Goal: Book appointment/travel/reservation

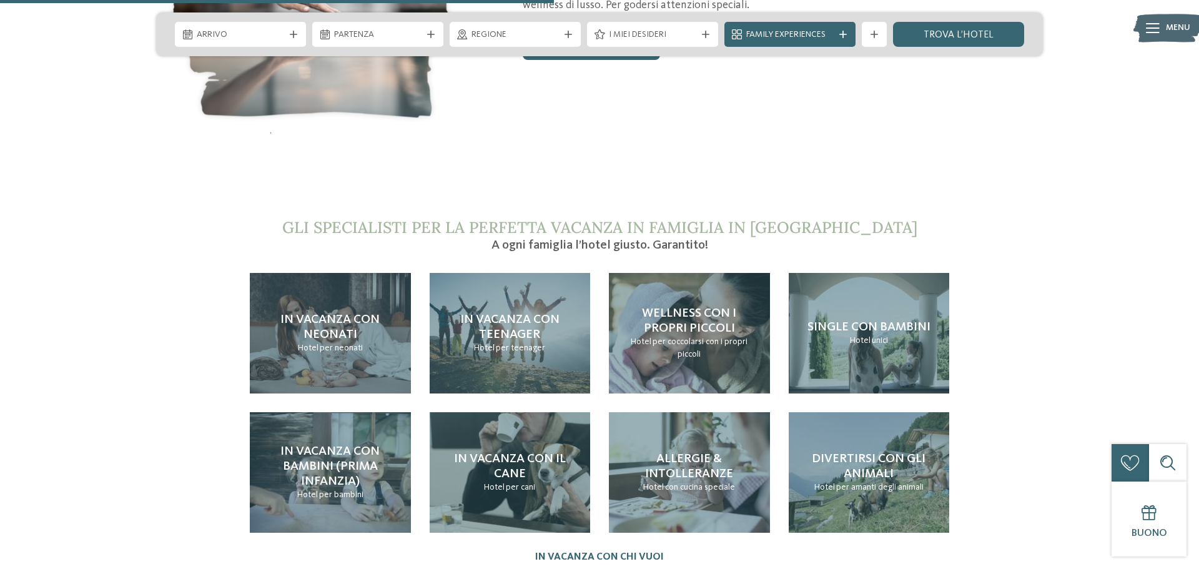
scroll to position [2679, 0]
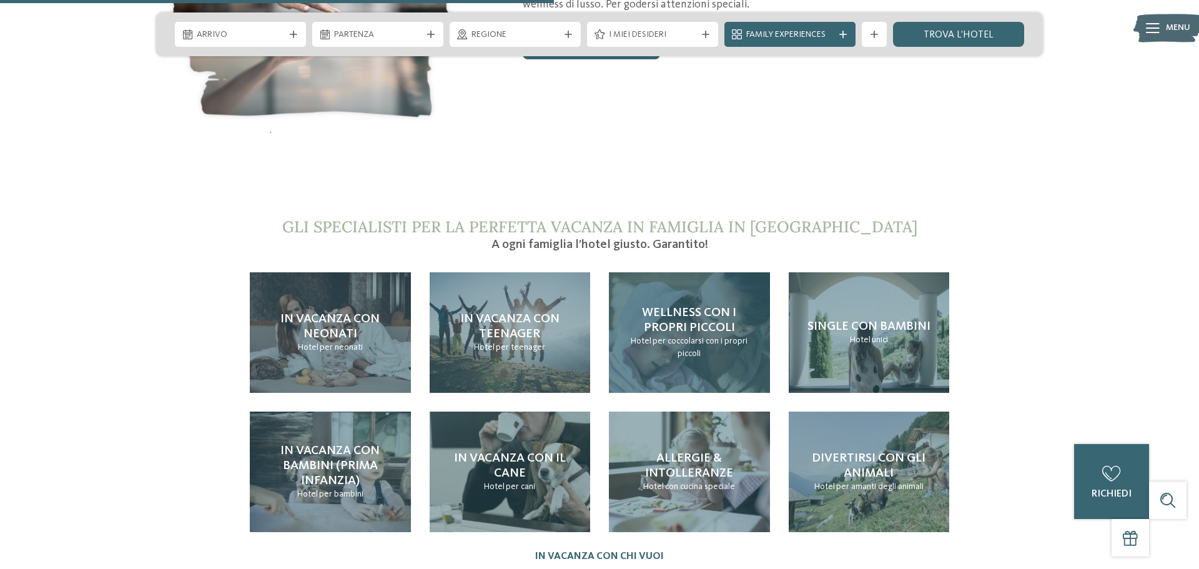
click at [694, 337] on span "per coccolarsi con i propri piccoli" at bounding box center [699, 347] width 95 height 21
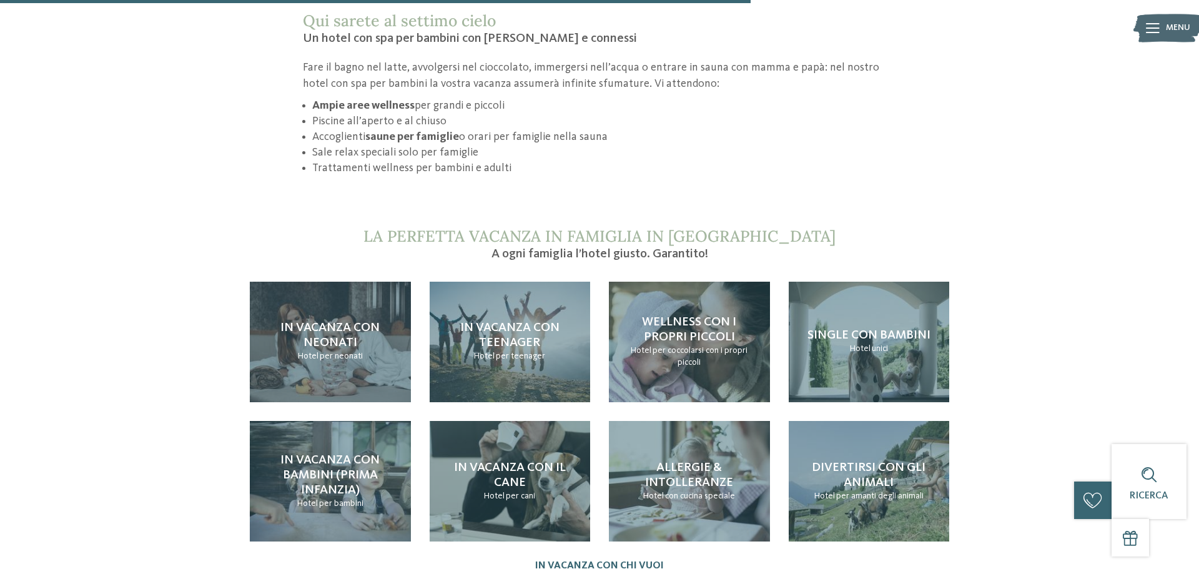
scroll to position [1165, 0]
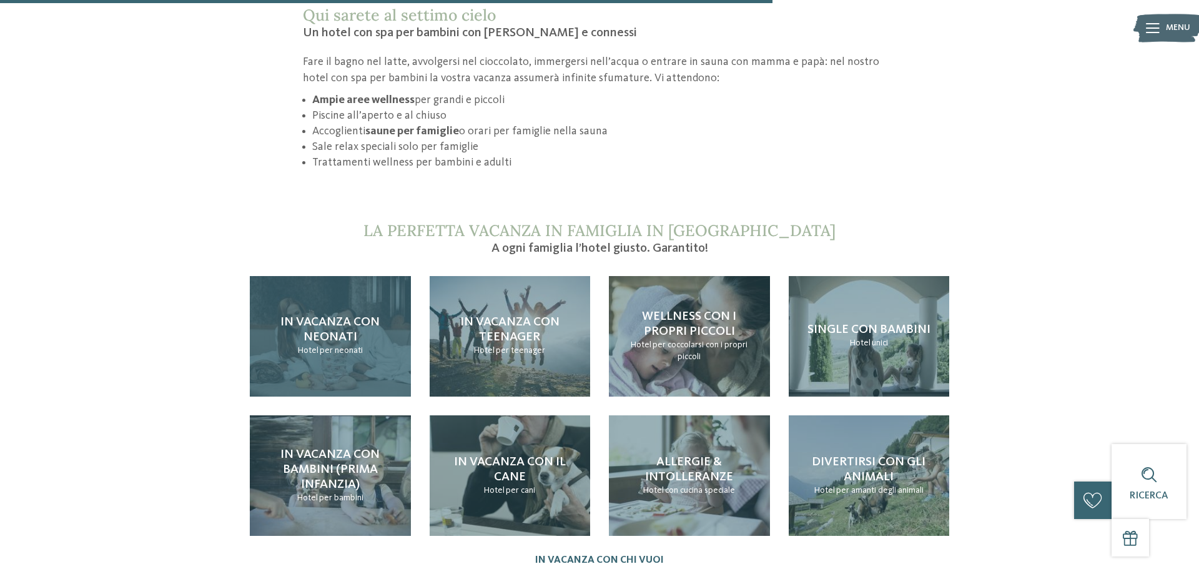
click at [355, 316] on span "In vacanza con neonati" at bounding box center [329, 329] width 99 height 27
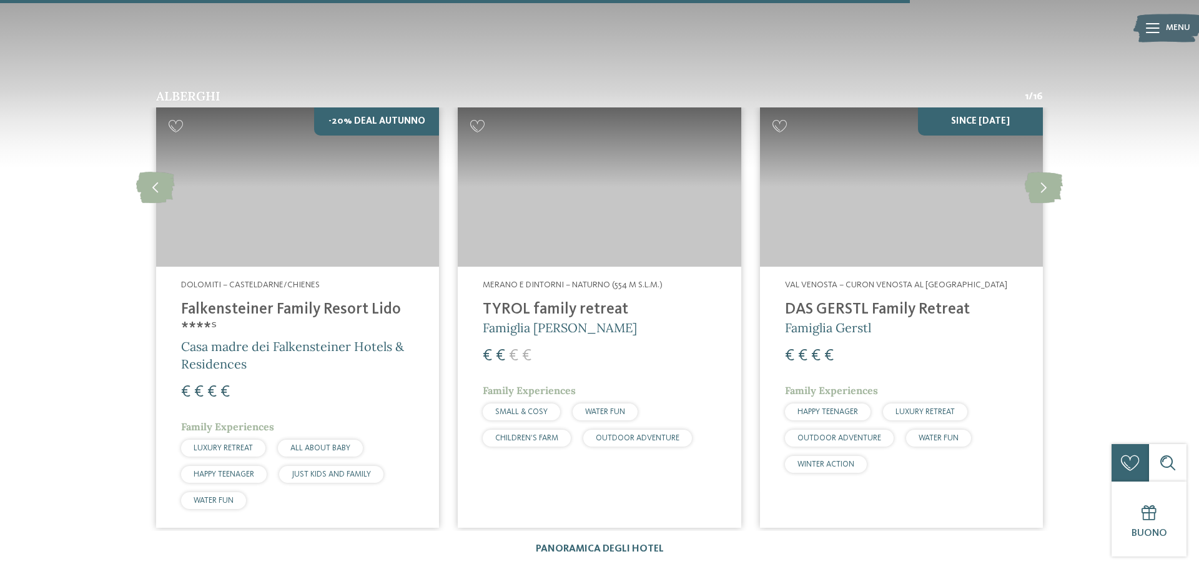
scroll to position [2051, 0]
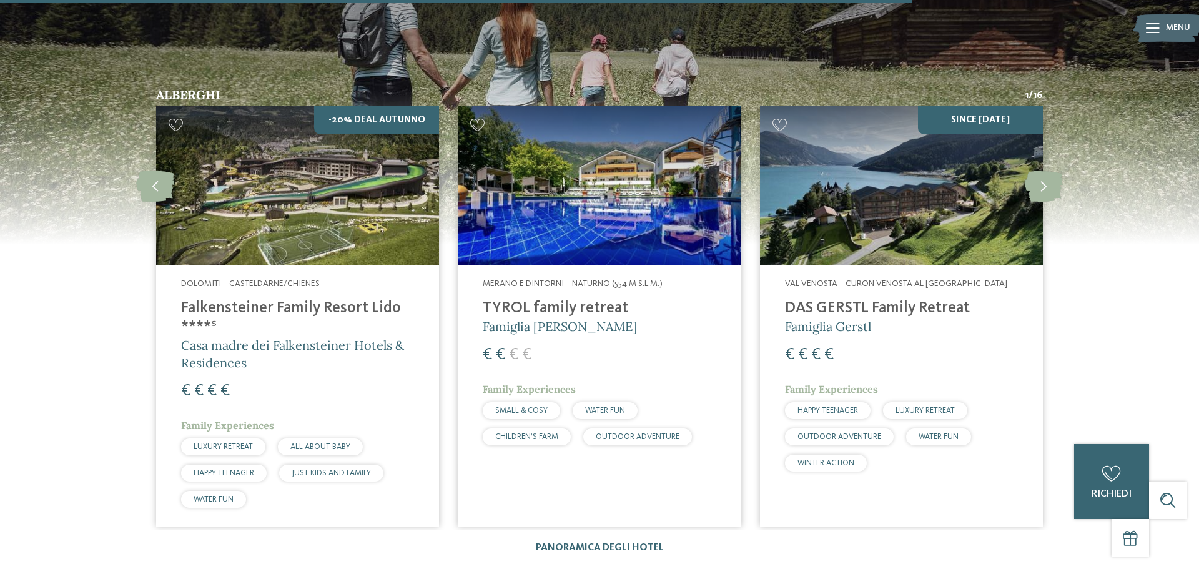
click at [510, 299] on h4 "TYROL family retreat" at bounding box center [599, 308] width 233 height 19
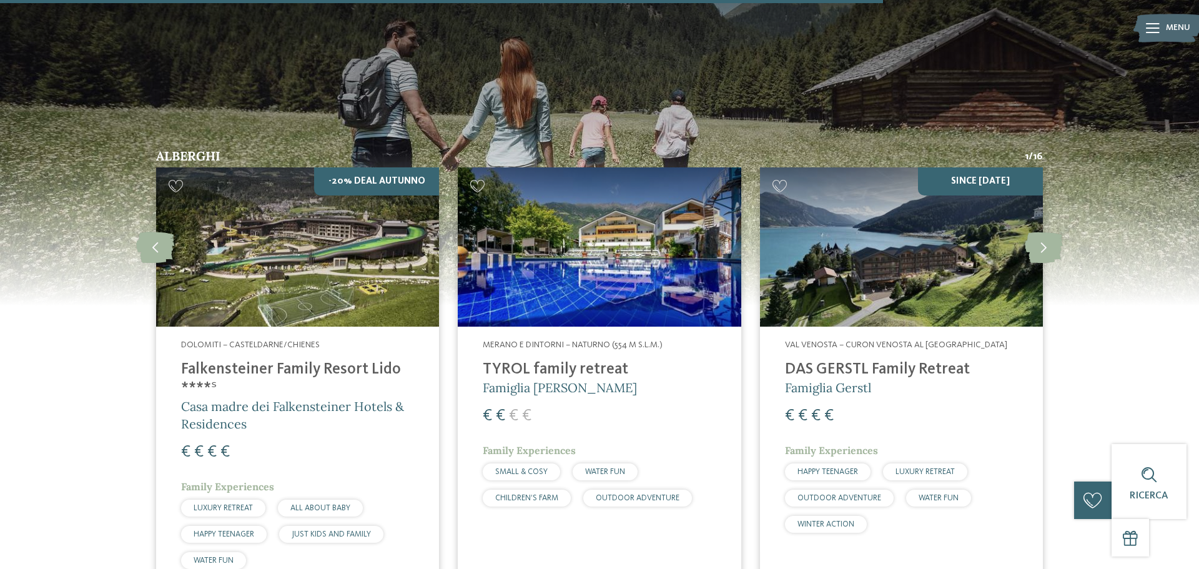
scroll to position [1984, 0]
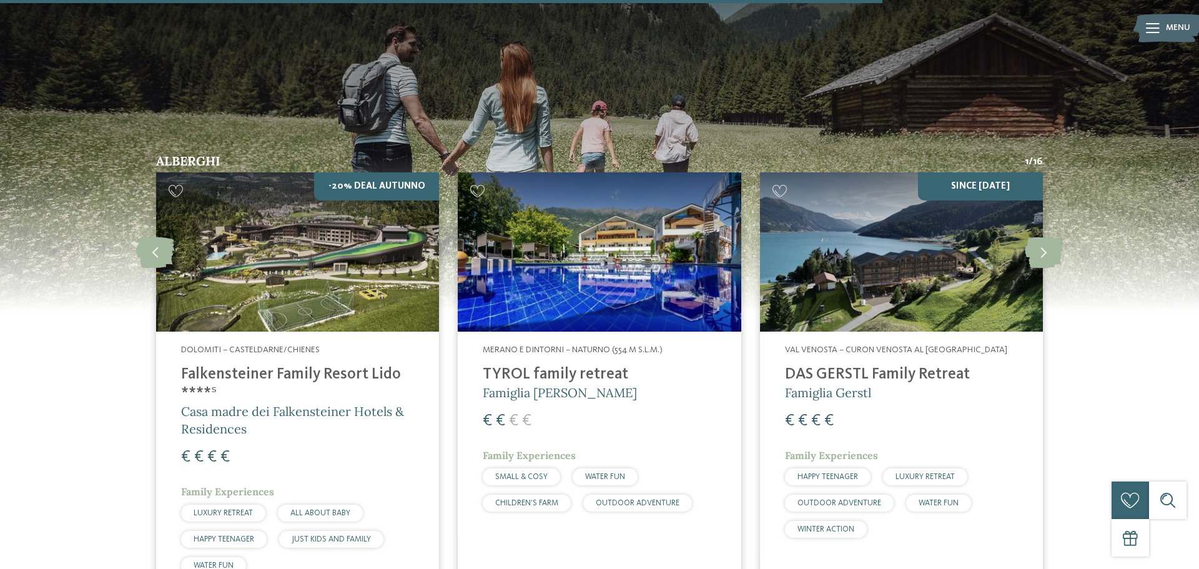
click at [513, 365] on h4 "TYROL family retreat" at bounding box center [599, 374] width 233 height 19
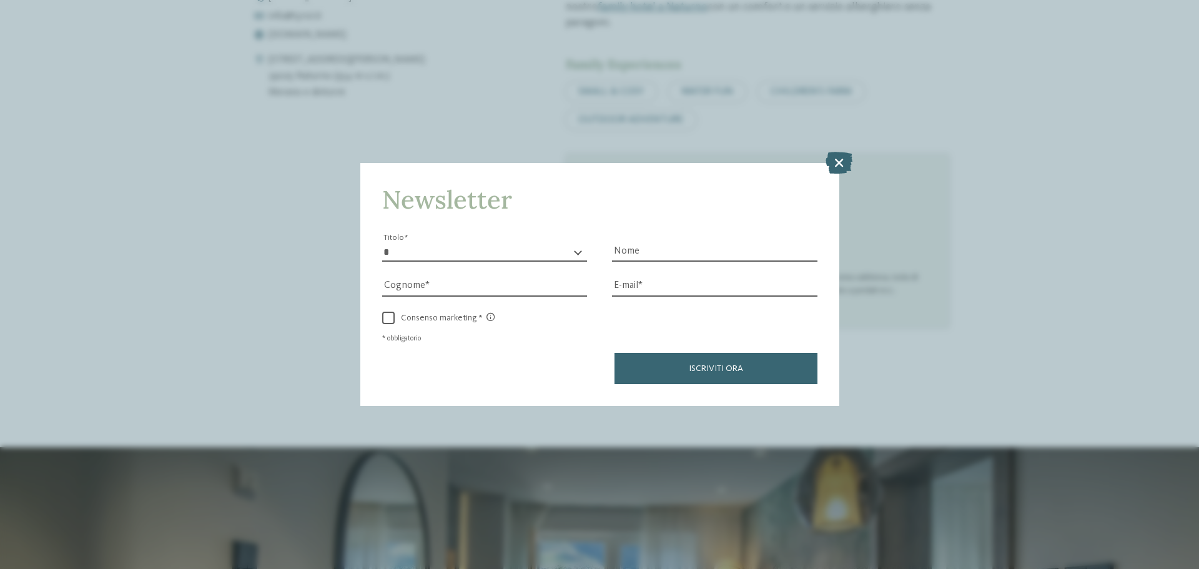
scroll to position [772, 0]
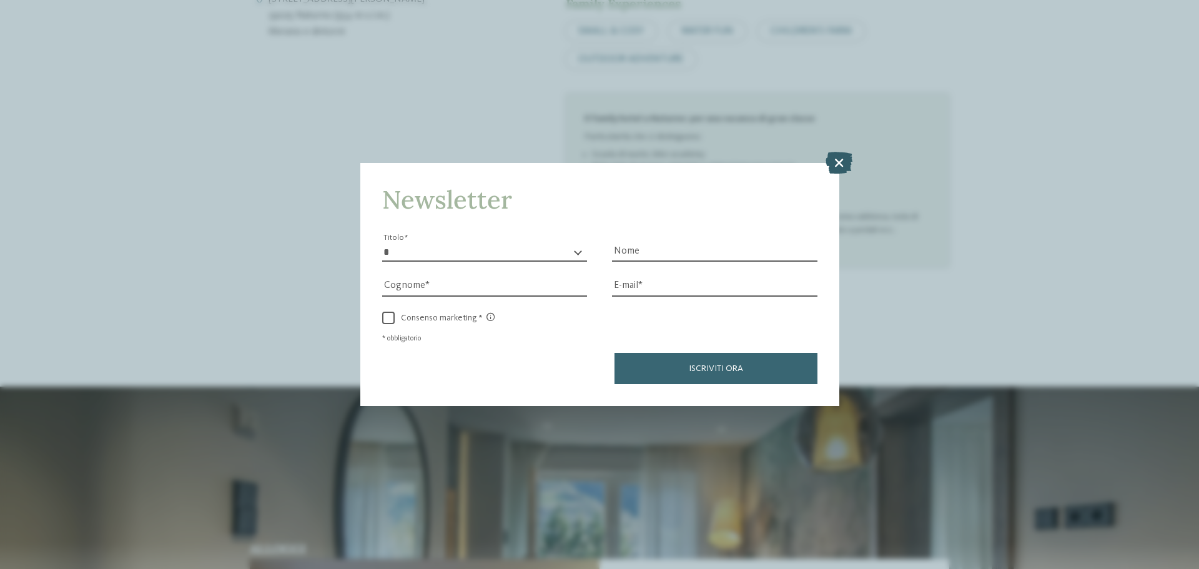
click at [847, 155] on icon at bounding box center [838, 163] width 27 height 22
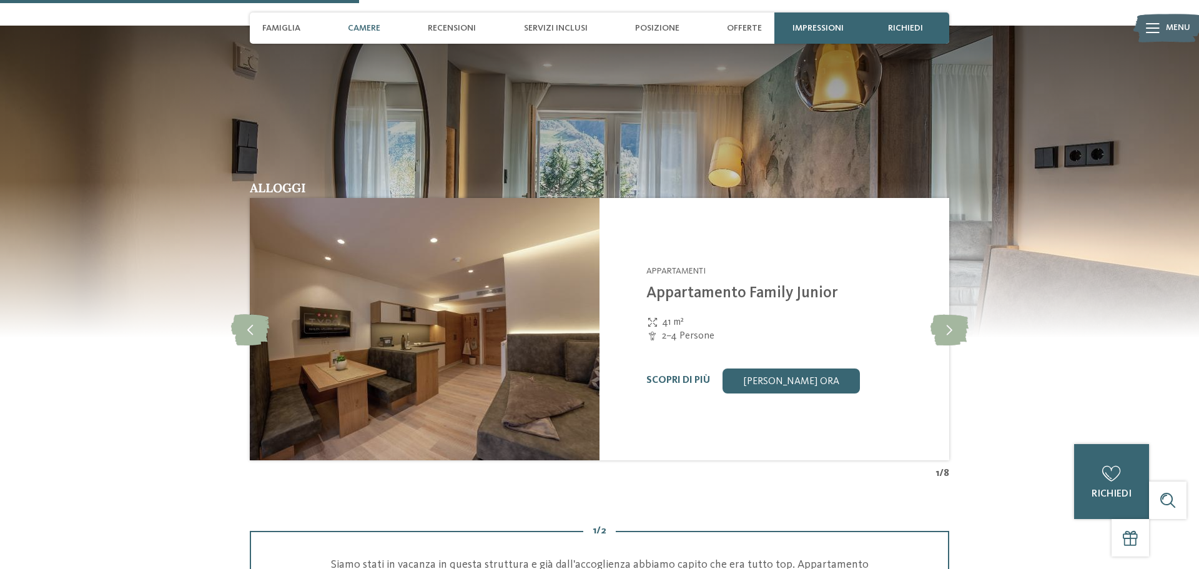
scroll to position [1131, 0]
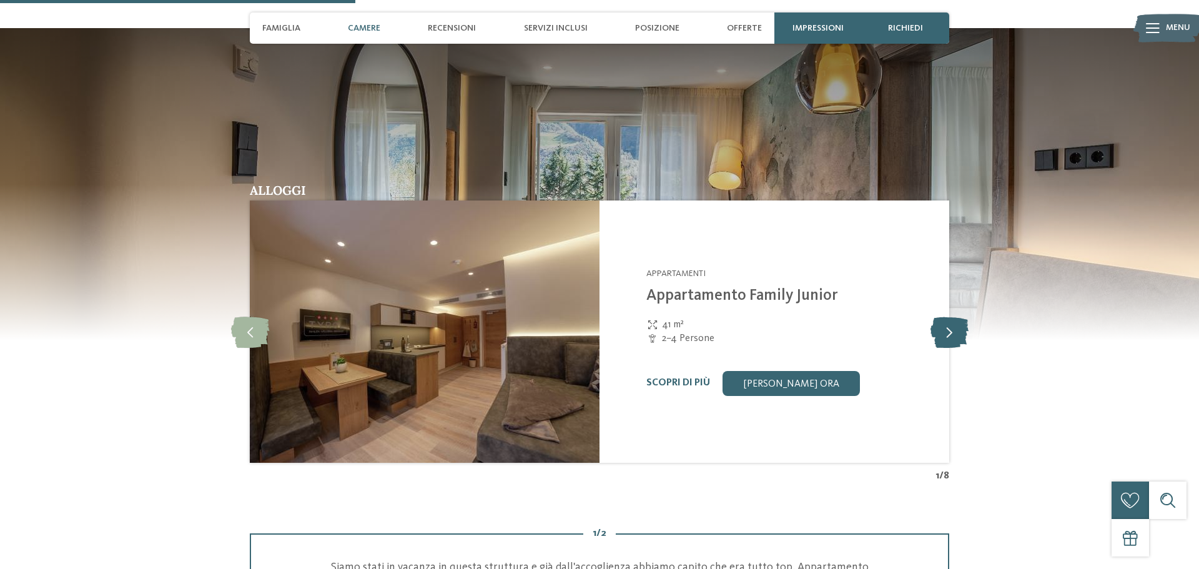
click at [951, 316] on icon at bounding box center [949, 331] width 38 height 31
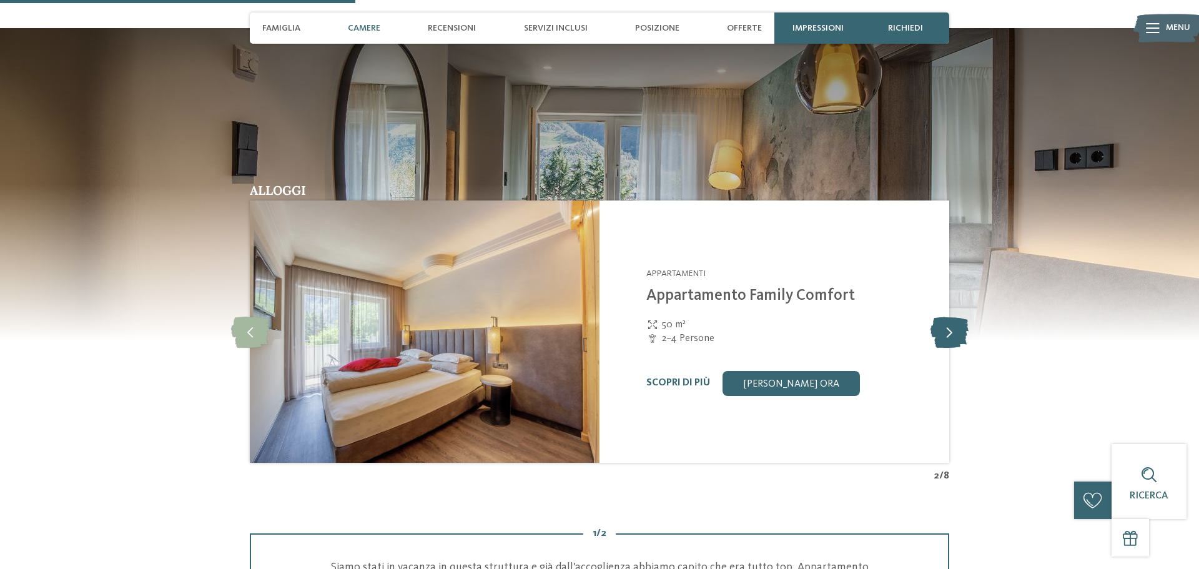
click at [951, 316] on icon at bounding box center [949, 331] width 38 height 31
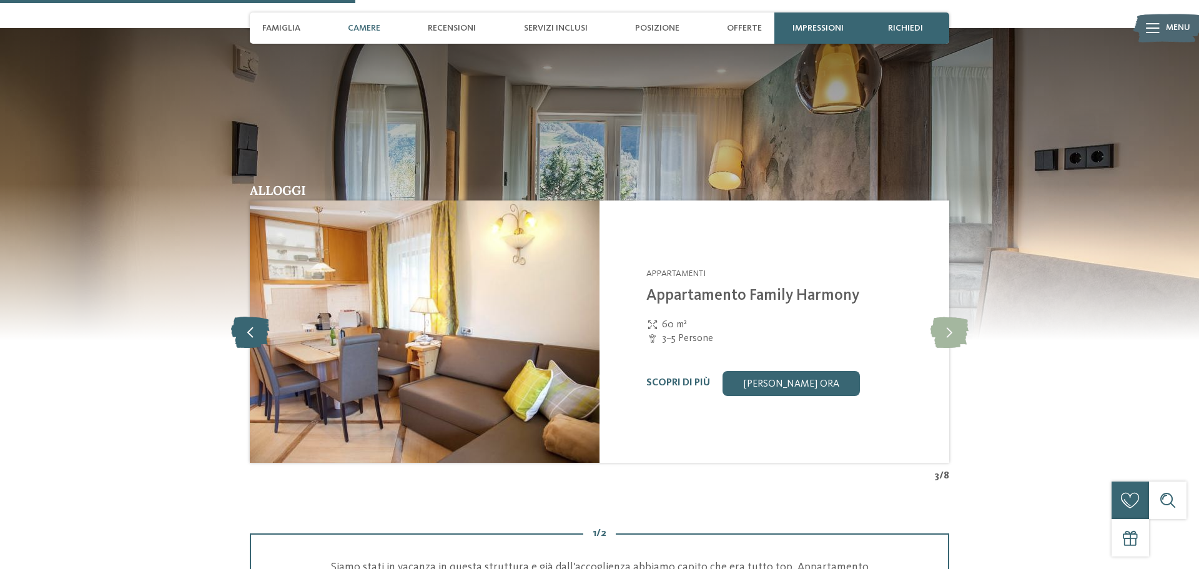
click at [253, 321] on icon at bounding box center [250, 331] width 38 height 31
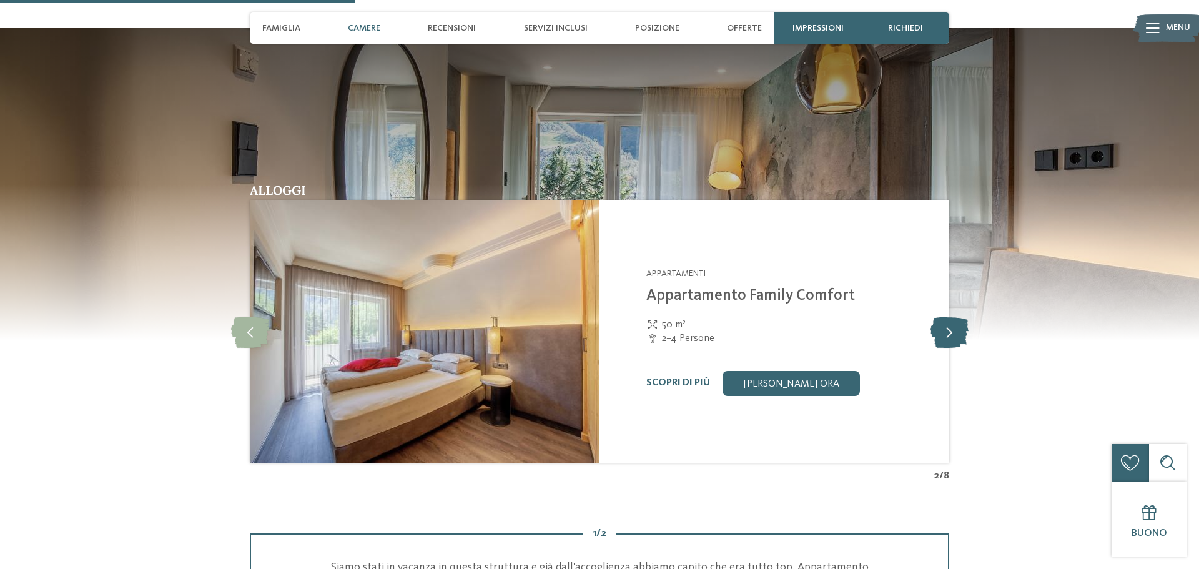
click at [954, 322] on icon at bounding box center [949, 331] width 38 height 31
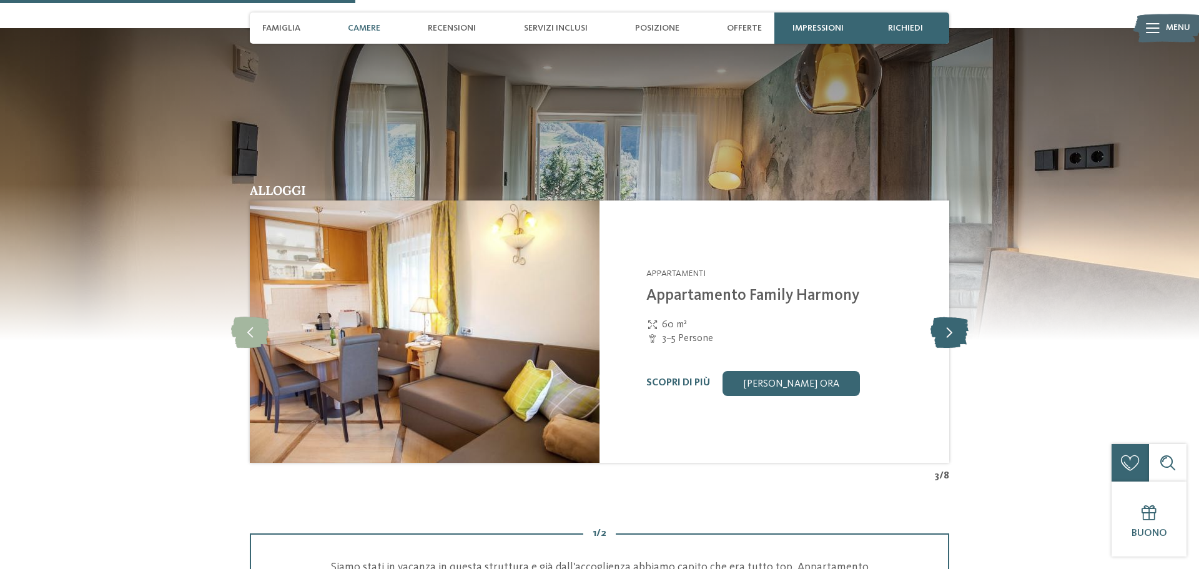
click at [954, 322] on icon at bounding box center [949, 331] width 38 height 31
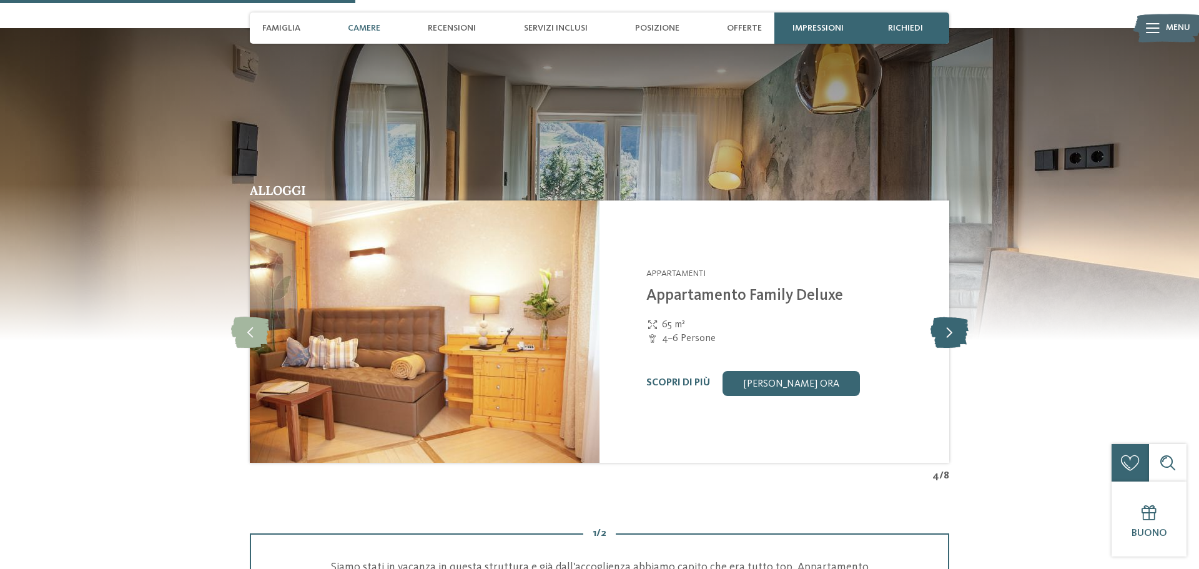
click at [954, 322] on icon at bounding box center [949, 331] width 38 height 31
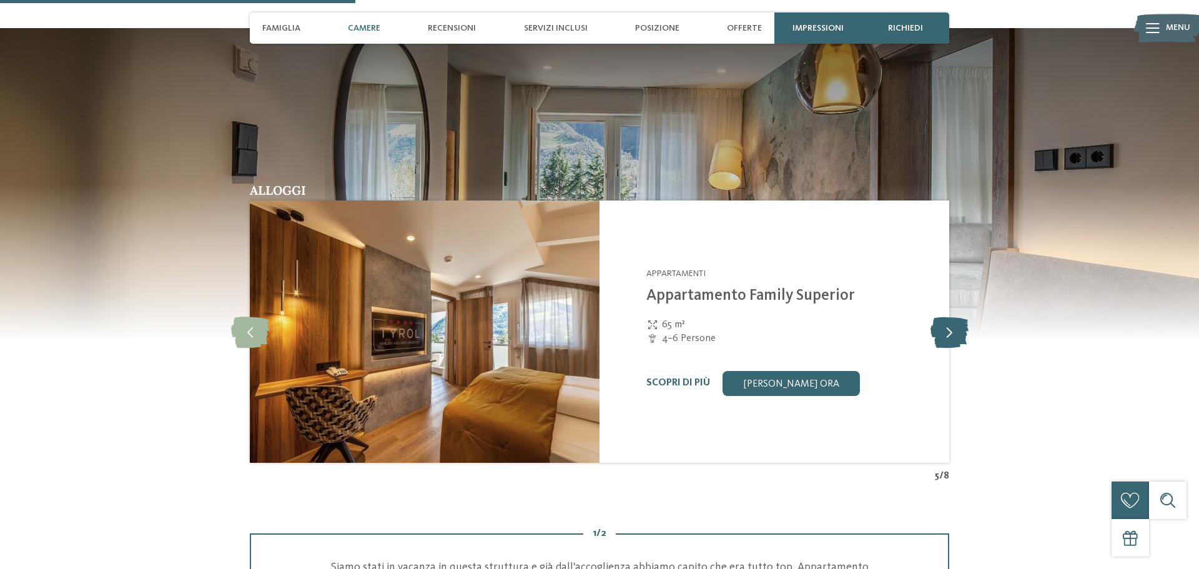
click at [954, 322] on icon at bounding box center [949, 331] width 38 height 31
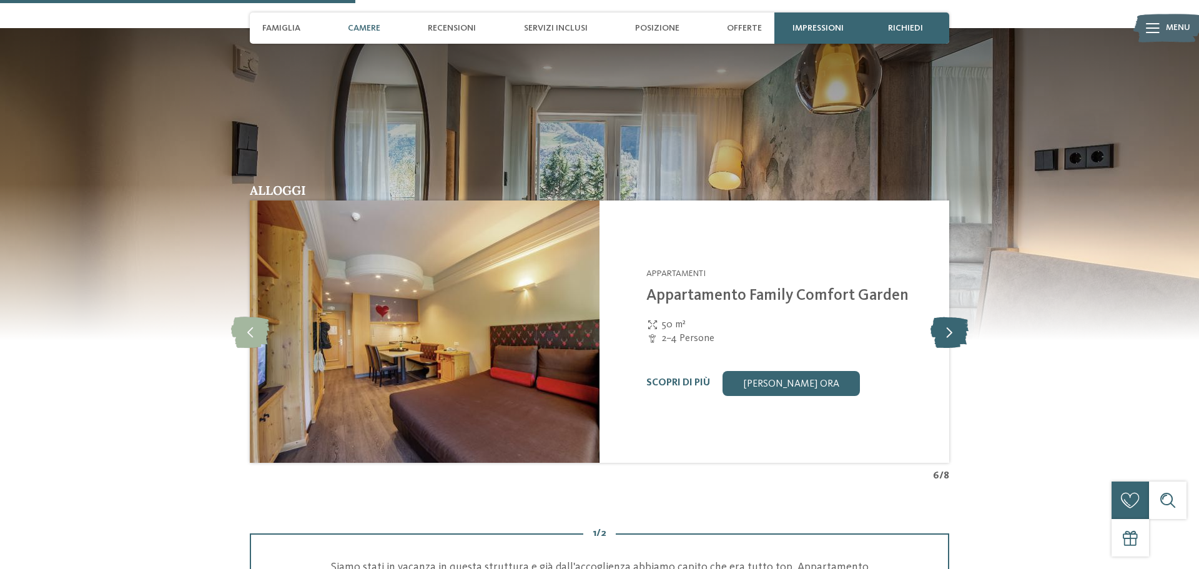
click at [954, 322] on icon at bounding box center [949, 331] width 38 height 31
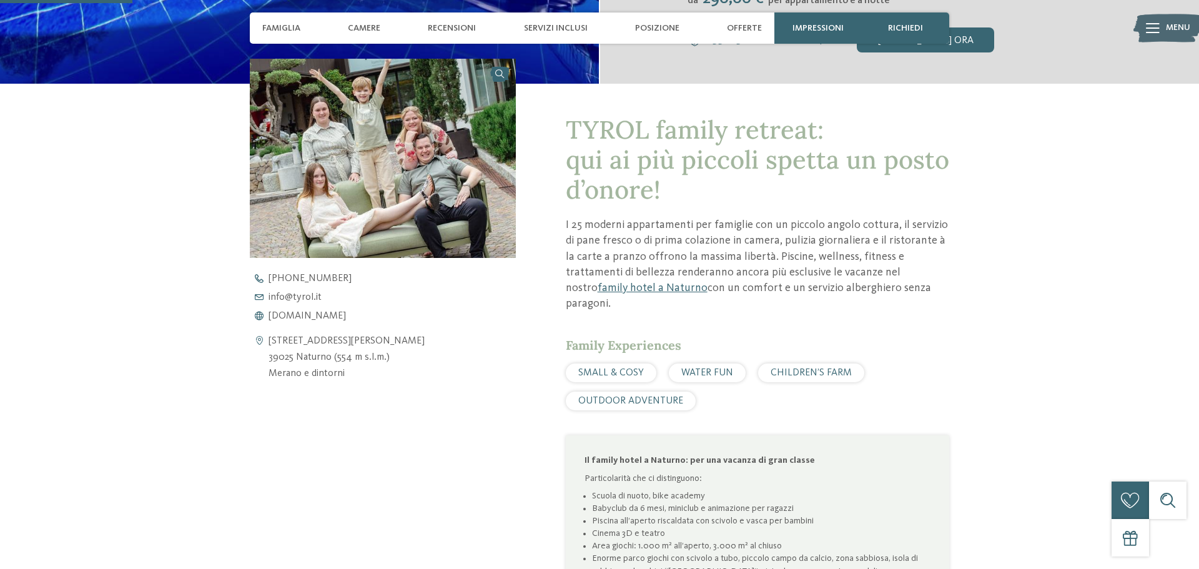
scroll to position [437, 0]
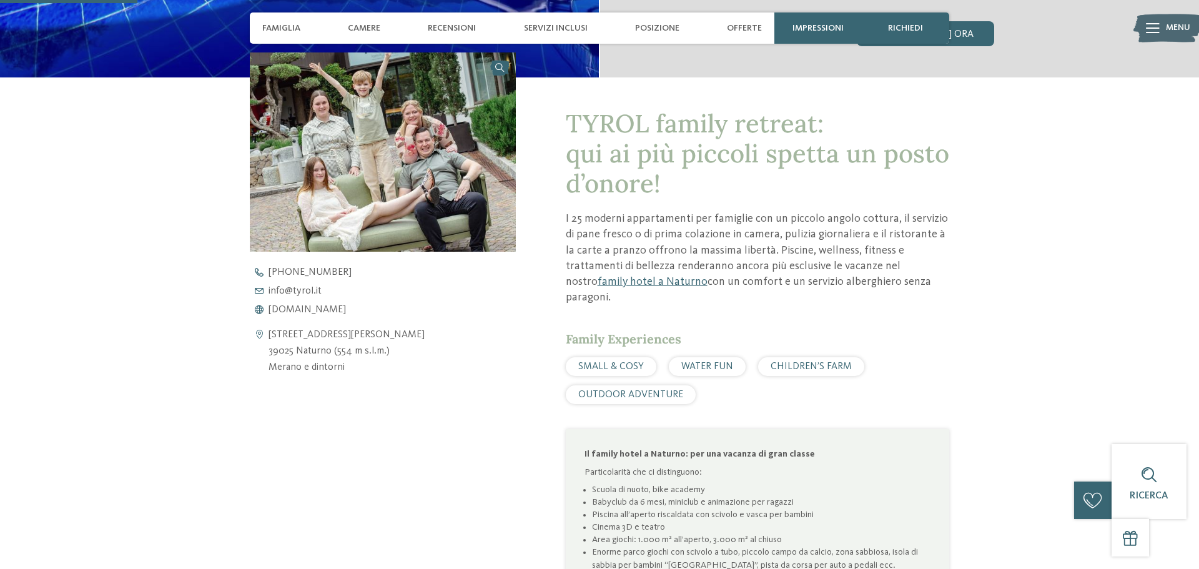
click at [721, 362] on span "WATER FUN" at bounding box center [707, 367] width 52 height 10
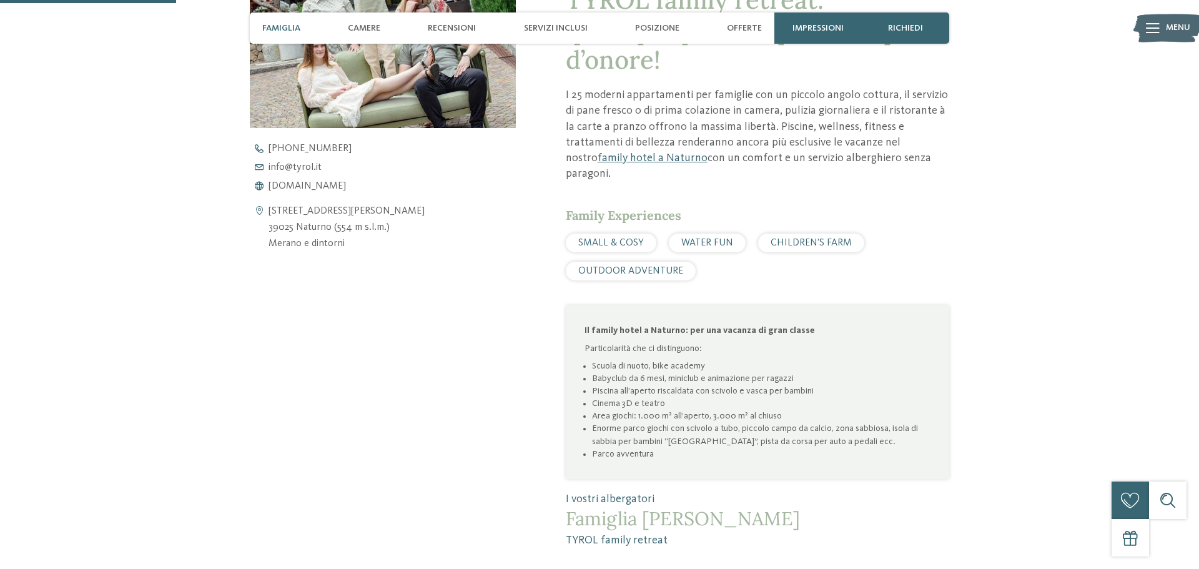
scroll to position [564, 0]
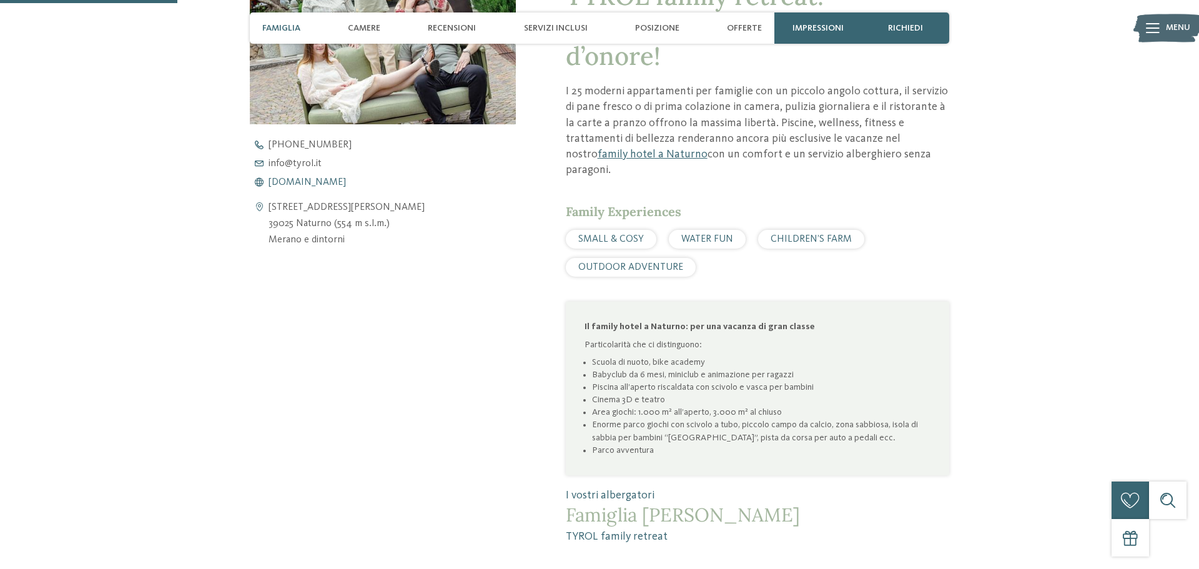
click at [275, 180] on span "[DOMAIN_NAME]" at bounding box center [306, 182] width 77 height 10
